Goal: Navigation & Orientation: Find specific page/section

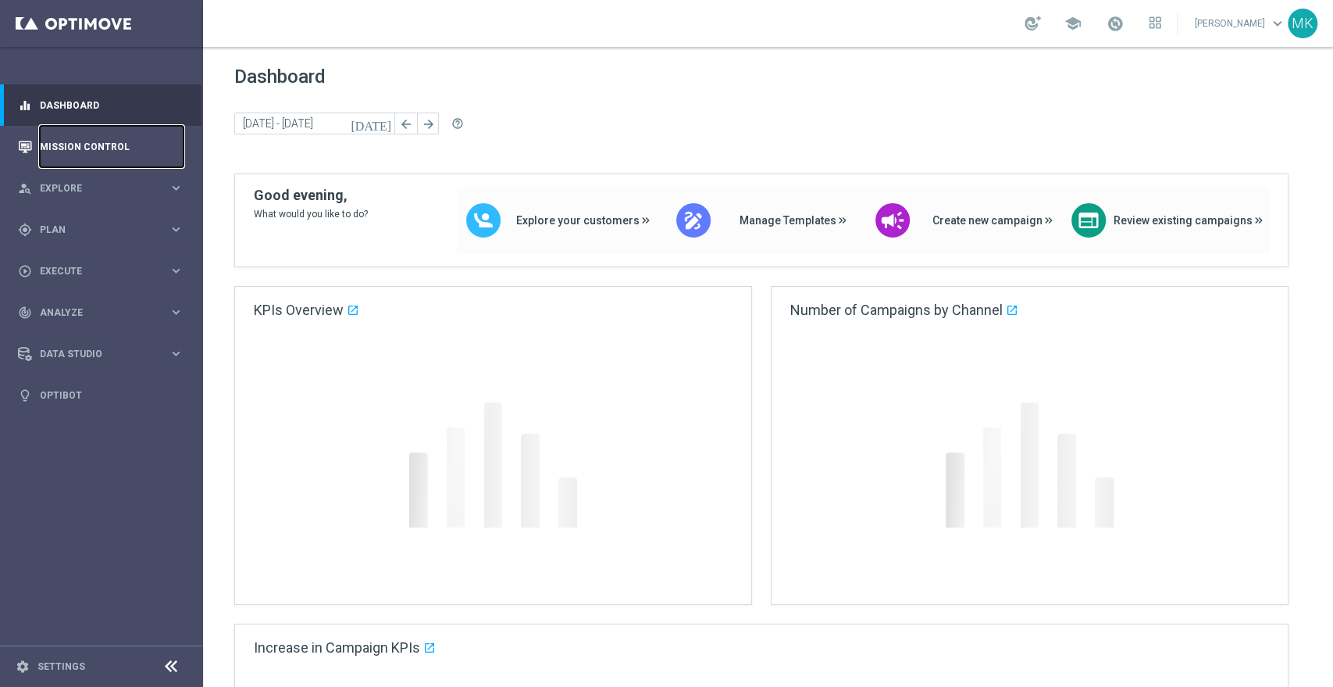
click at [79, 138] on link "Mission Control" at bounding box center [112, 146] width 144 height 41
